Goal: Task Accomplishment & Management: Manage account settings

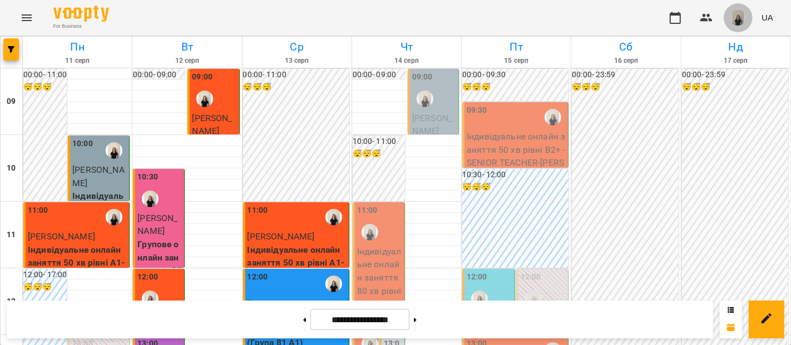
click at [740, 18] on img "button" at bounding box center [738, 18] width 16 height 16
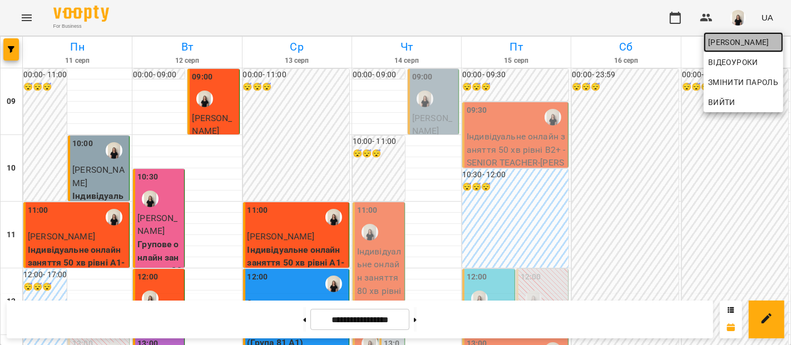
click at [723, 43] on span "[PERSON_NAME]" at bounding box center [743, 42] width 71 height 13
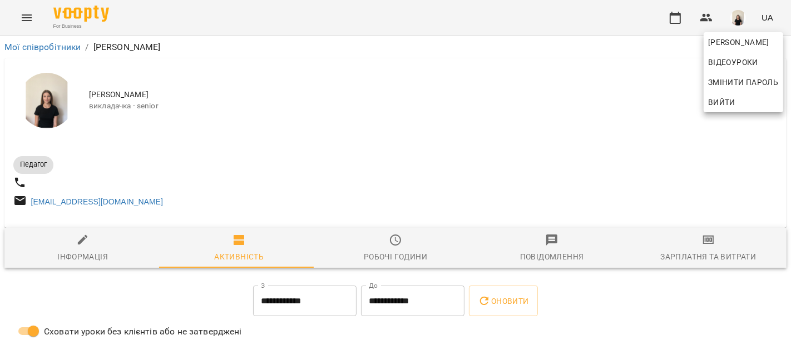
click at [700, 270] on div at bounding box center [395, 172] width 791 height 345
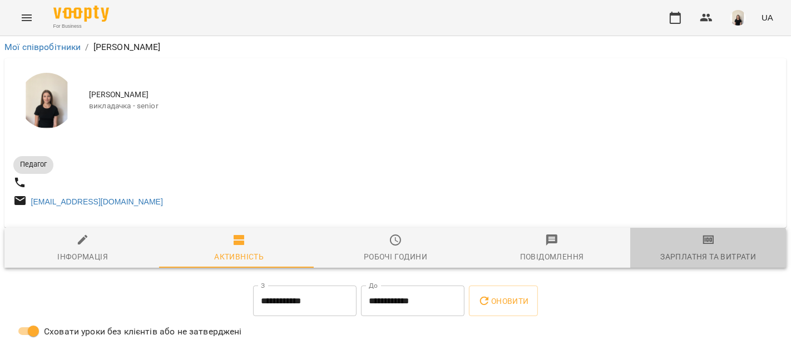
click at [691, 264] on div "Зарплатня та Витрати" at bounding box center [708, 256] width 96 height 13
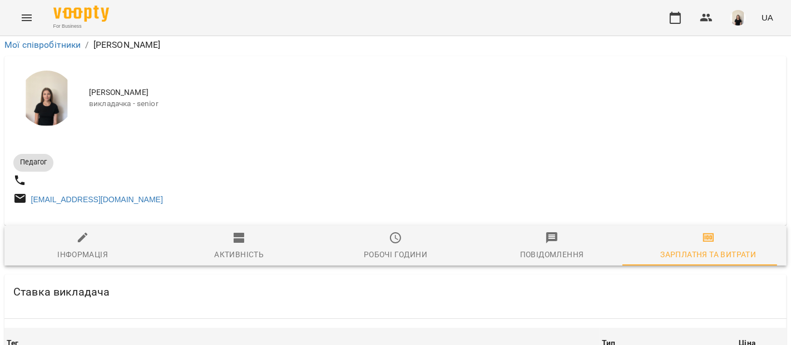
scroll to position [1573, 0]
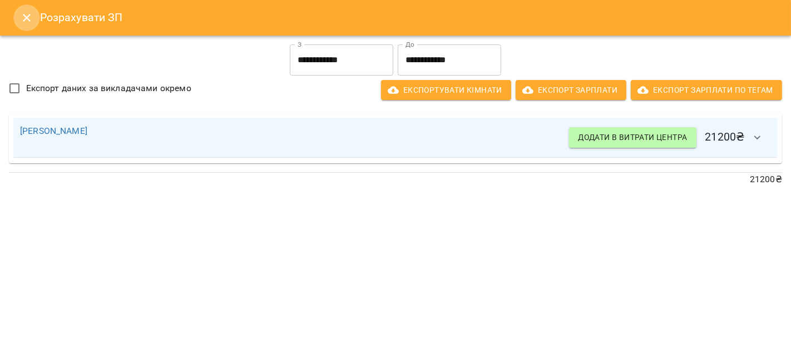
click at [37, 21] on button "Close" at bounding box center [26, 17] width 27 height 27
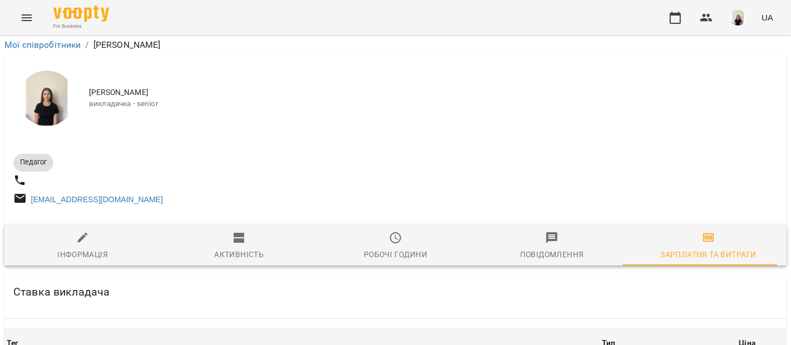
scroll to position [0, 0]
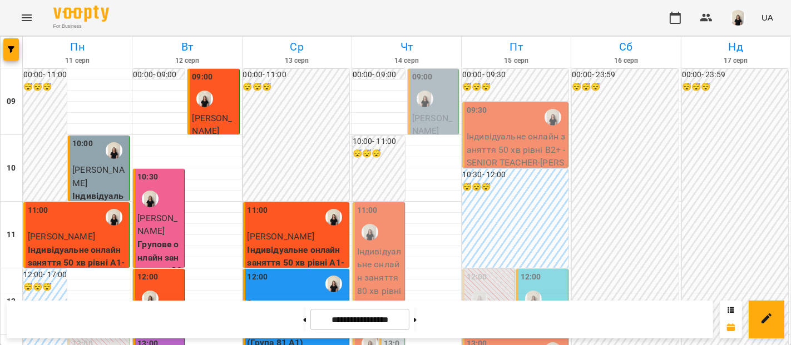
scroll to position [550, 0]
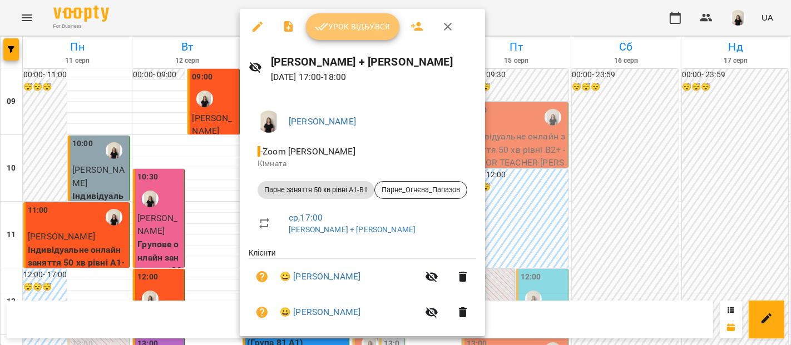
click at [352, 23] on span "Урок відбувся" at bounding box center [353, 26] width 76 height 13
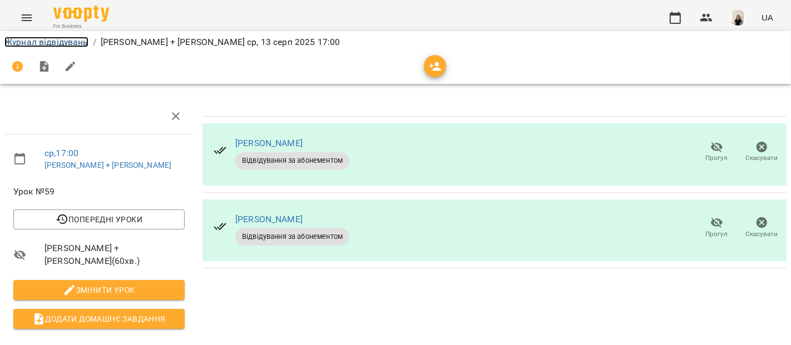
click at [66, 45] on link "Журнал відвідувань" at bounding box center [46, 42] width 84 height 11
